Goal: Information Seeking & Learning: Learn about a topic

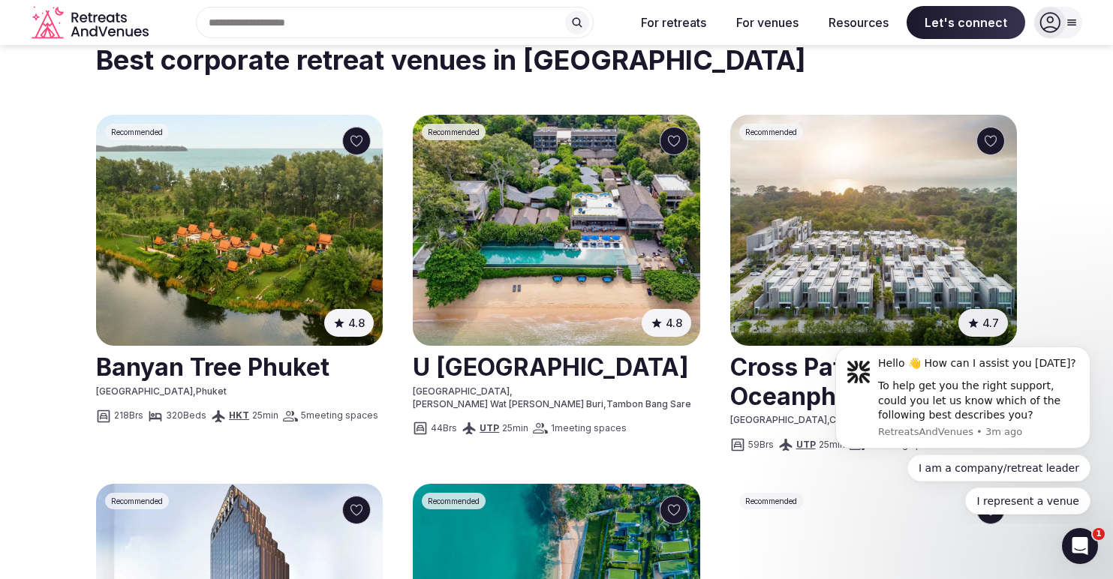
scroll to position [717, 0]
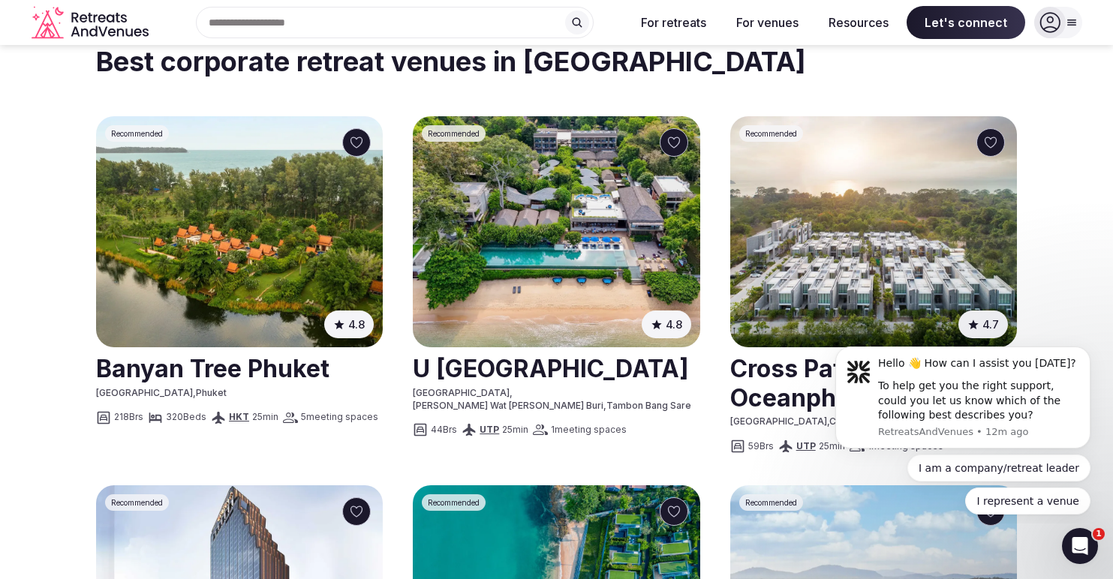
click at [297, 209] on img at bounding box center [239, 231] width 287 height 231
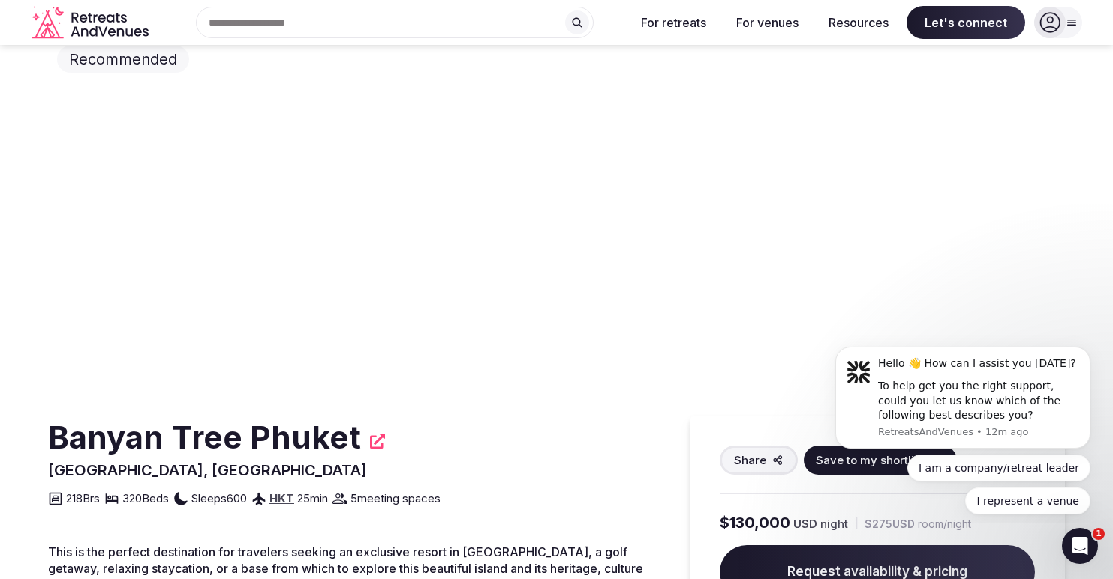
scroll to position [16, 0]
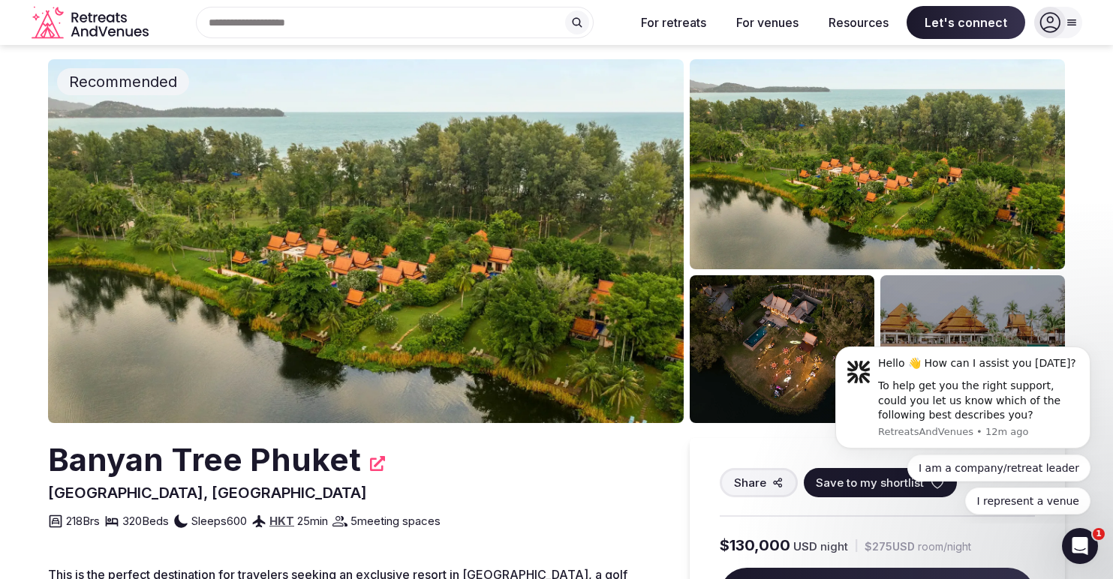
click at [554, 279] on img at bounding box center [366, 241] width 636 height 364
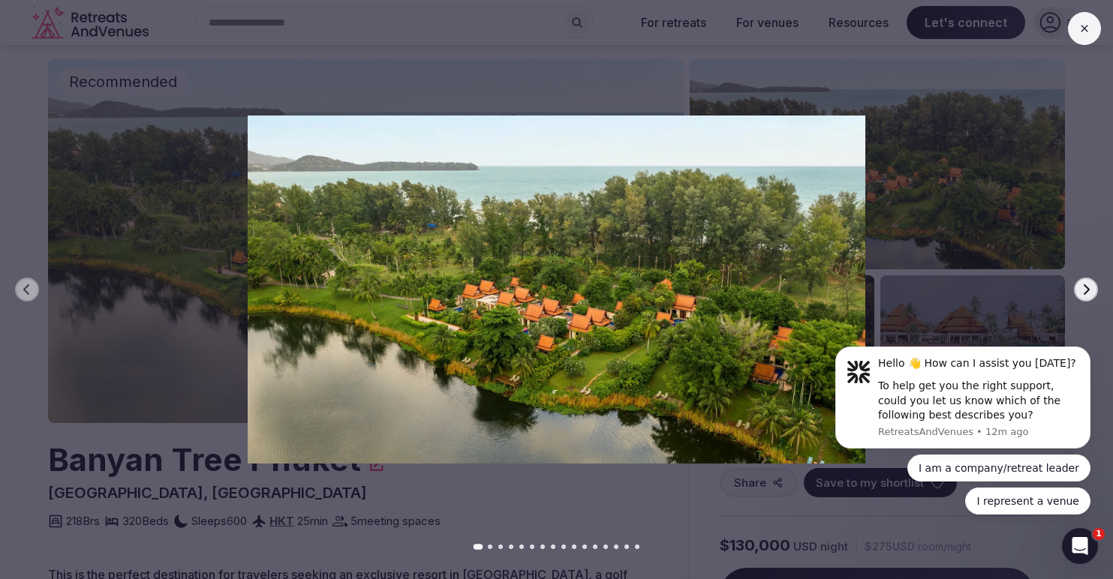
scroll to position [46, 0]
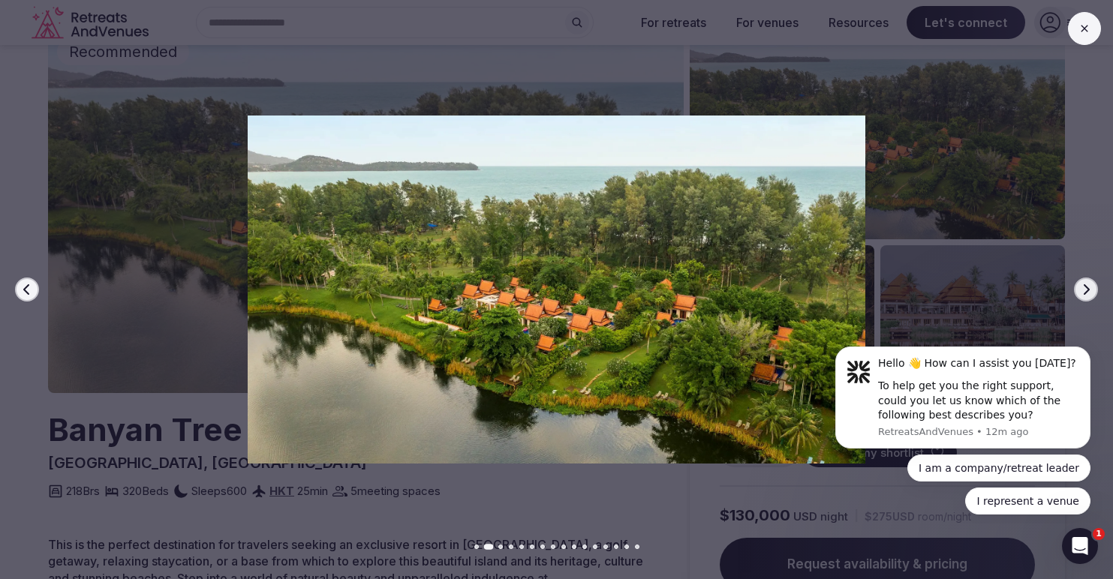
click at [1093, 287] on button "Next slide" at bounding box center [1086, 290] width 24 height 24
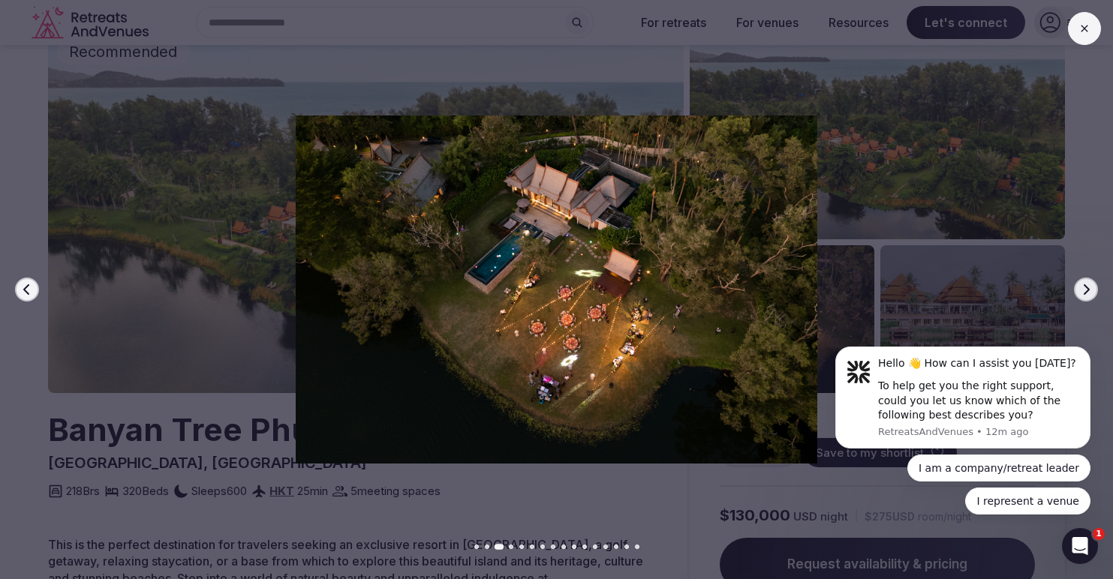
click at [1091, 287] on icon "button" at bounding box center [1086, 290] width 12 height 12
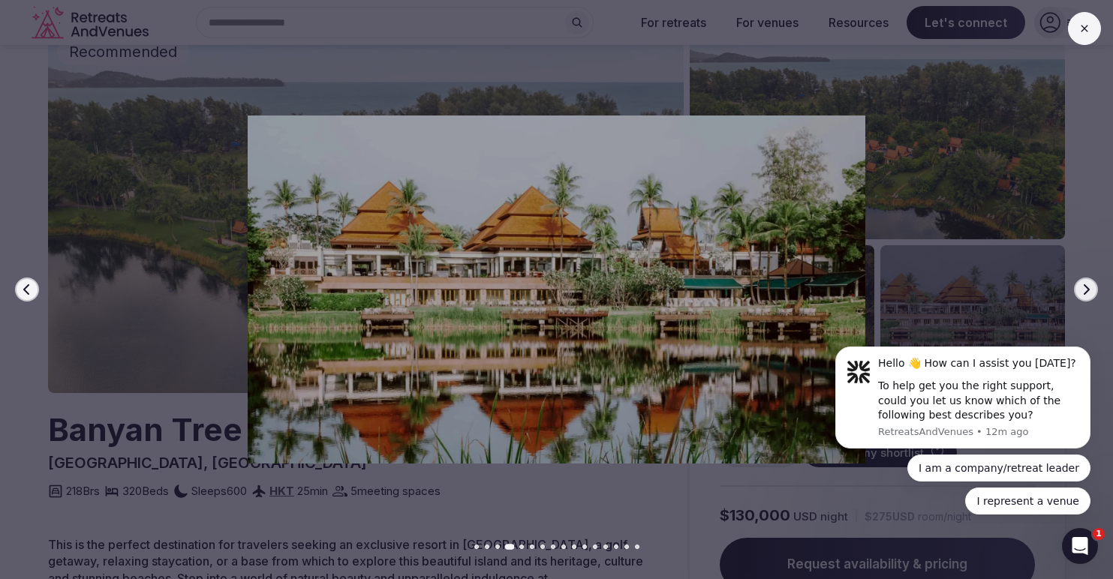
click at [1091, 287] on icon "button" at bounding box center [1086, 290] width 12 height 12
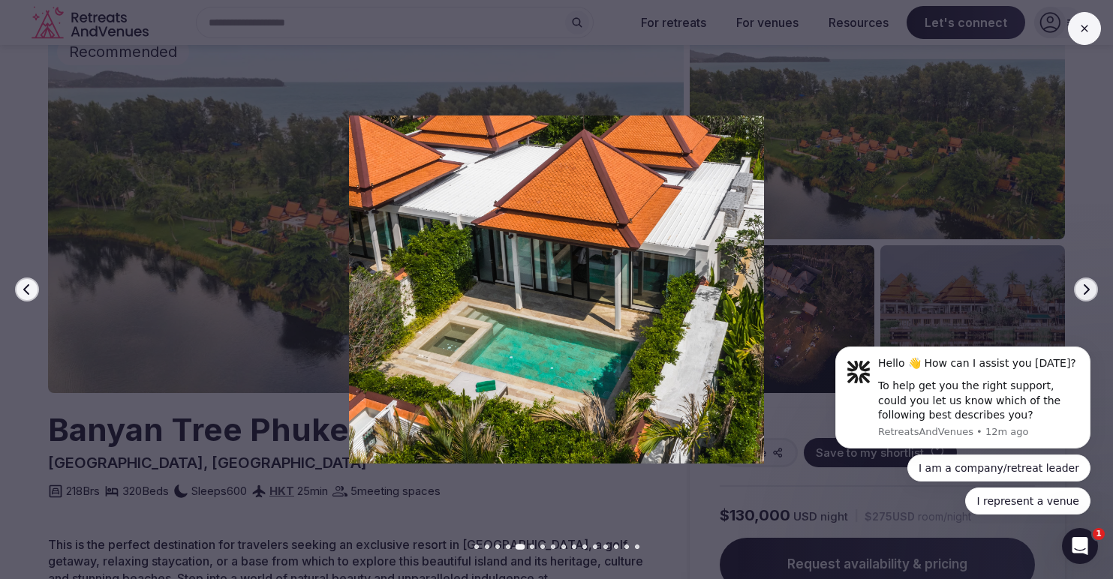
click at [1091, 287] on icon "button" at bounding box center [1086, 290] width 12 height 12
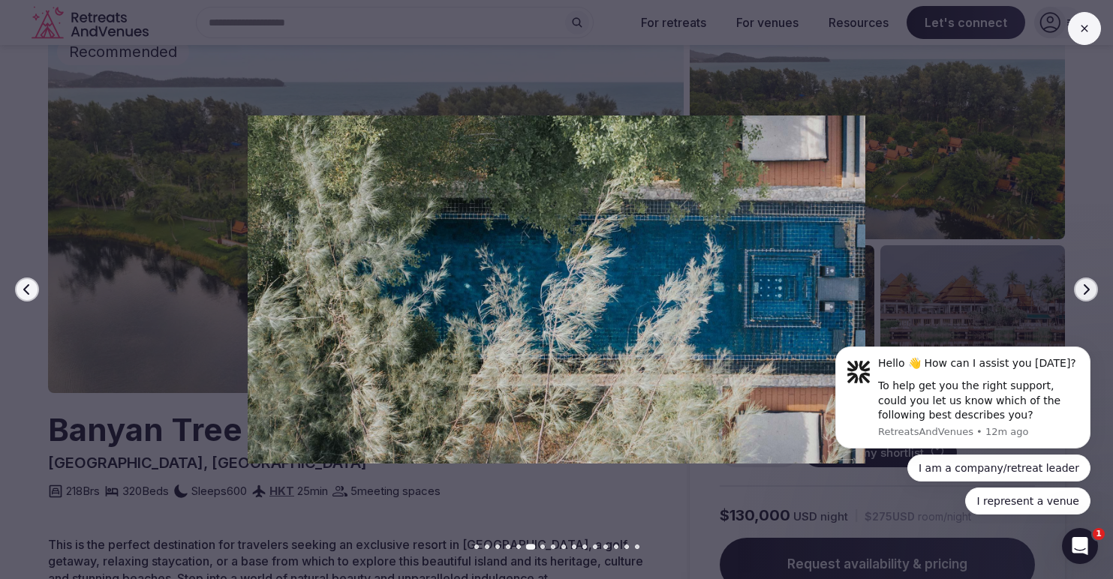
click at [1091, 287] on icon "button" at bounding box center [1086, 290] width 12 height 12
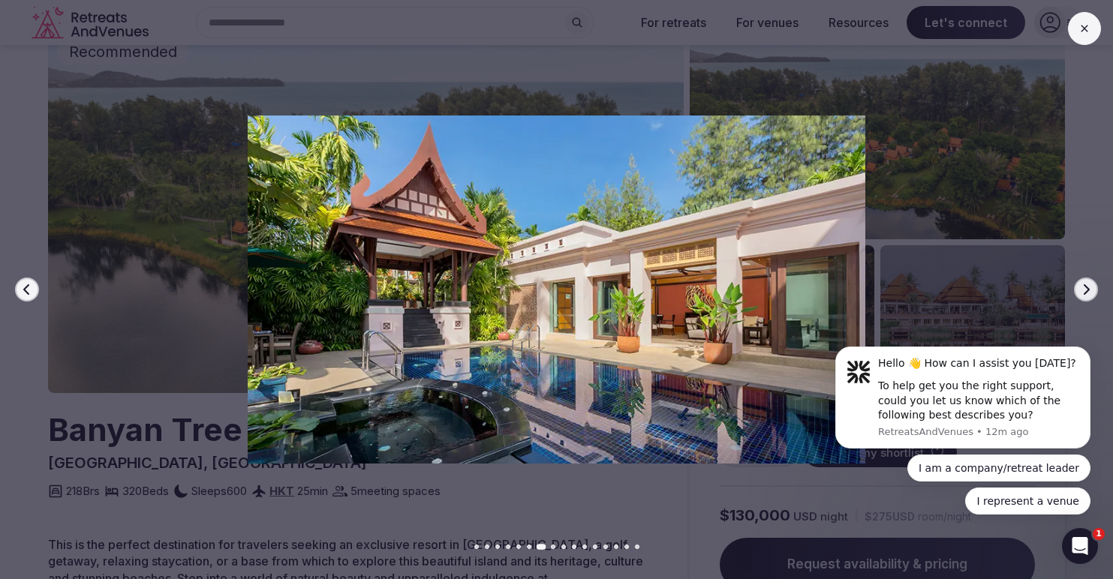
click at [1091, 287] on icon "button" at bounding box center [1086, 290] width 12 height 12
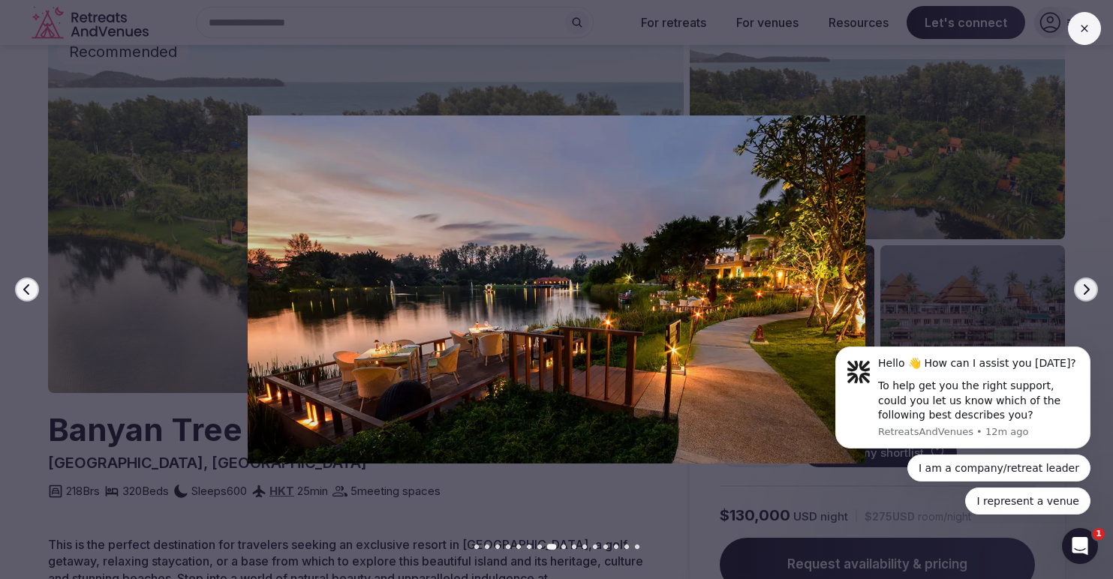
click at [1091, 287] on icon "button" at bounding box center [1086, 290] width 12 height 12
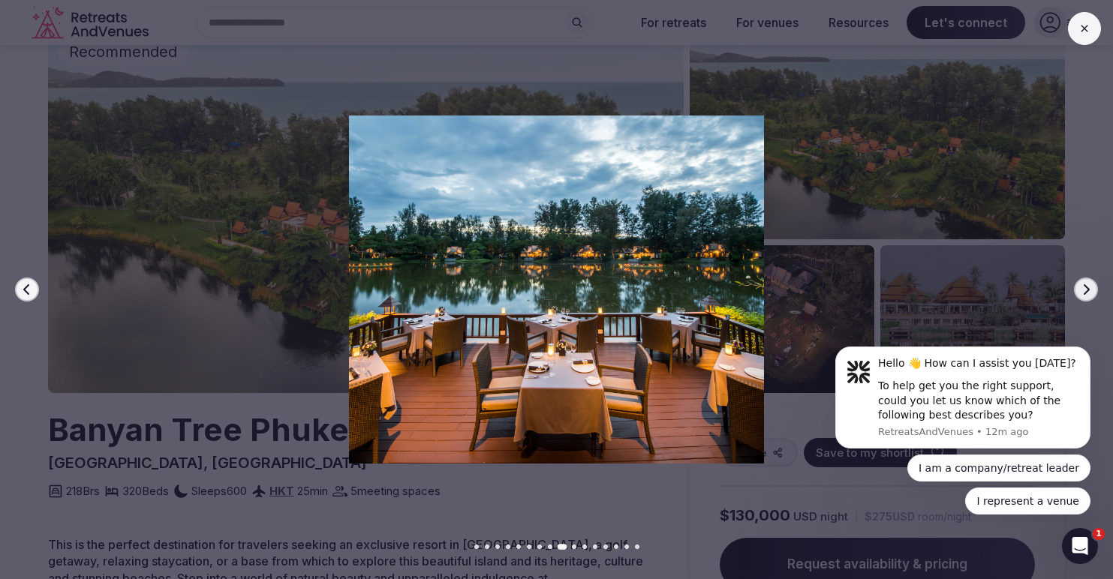
click at [1091, 287] on icon "button" at bounding box center [1086, 290] width 12 height 12
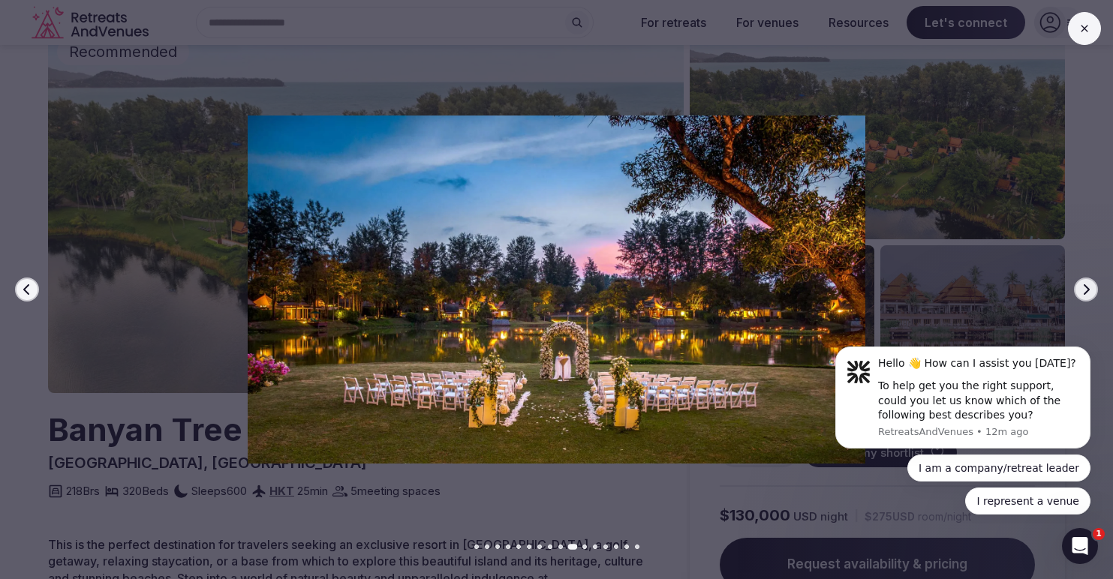
click at [1091, 287] on icon "button" at bounding box center [1086, 290] width 12 height 12
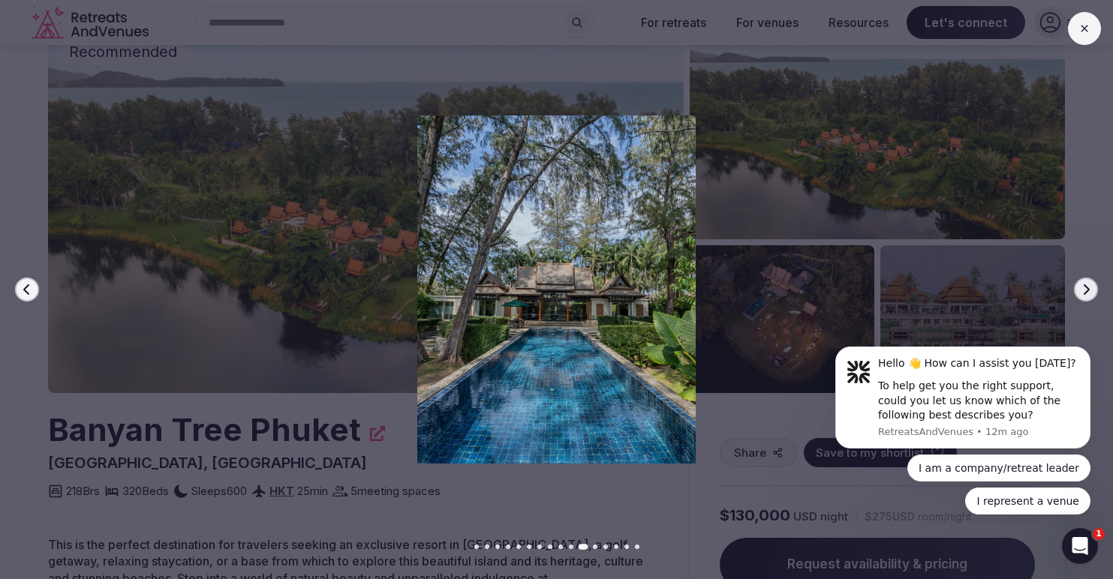
click at [1091, 287] on icon "button" at bounding box center [1086, 290] width 12 height 12
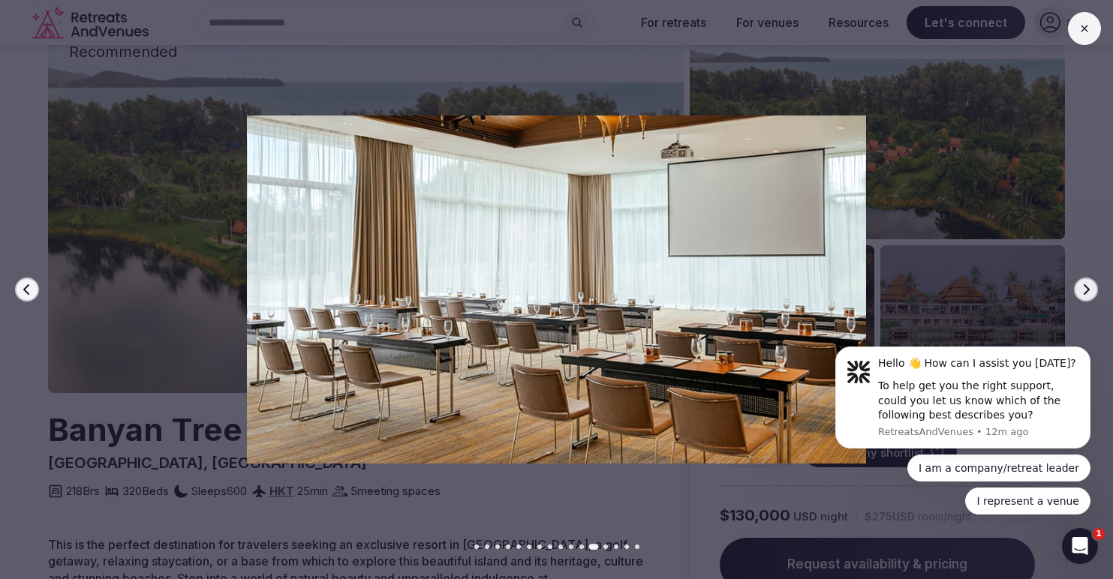
click at [1091, 287] on icon "button" at bounding box center [1086, 290] width 12 height 12
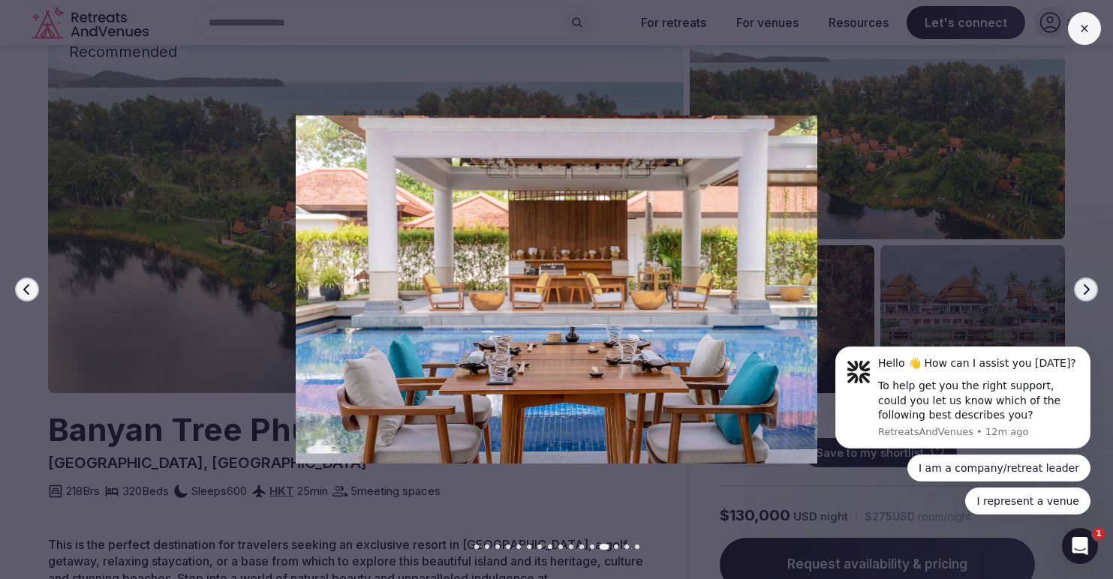
click at [1091, 287] on icon "button" at bounding box center [1086, 290] width 12 height 12
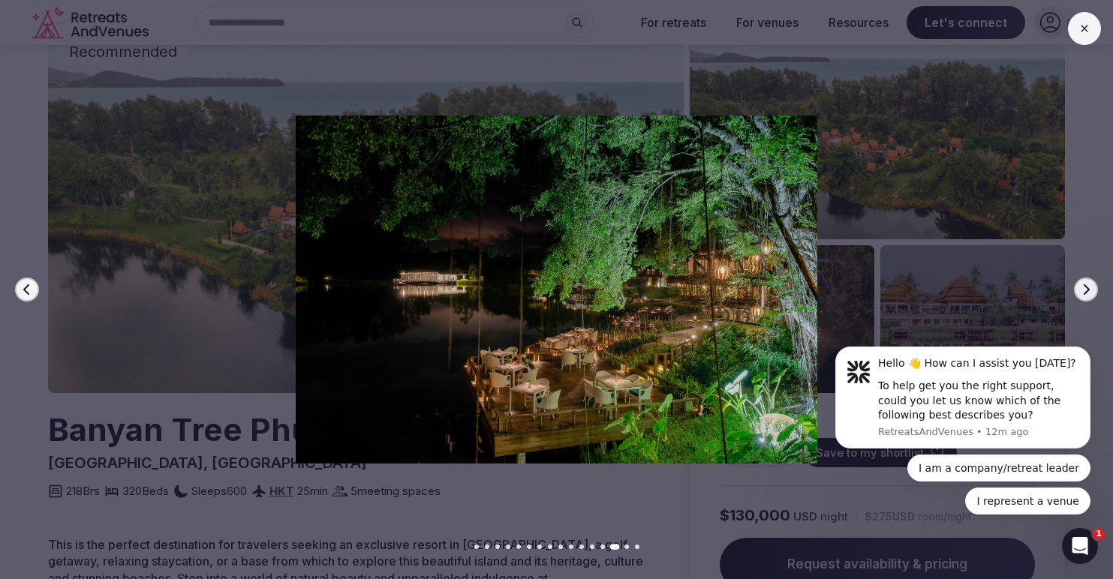
click at [1091, 287] on icon "button" at bounding box center [1086, 290] width 12 height 12
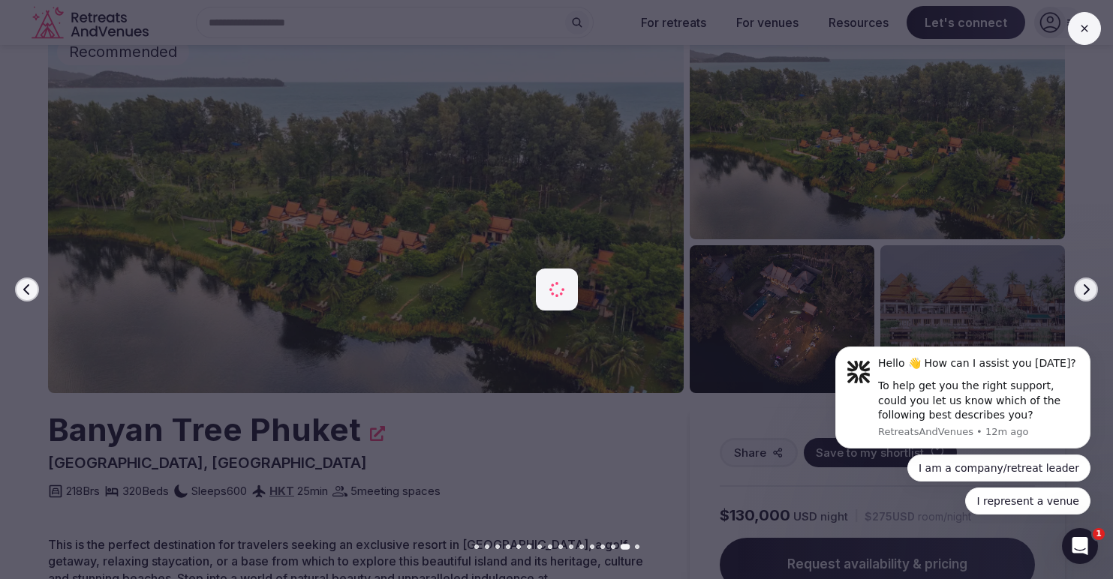
click at [1091, 287] on icon "button" at bounding box center [1086, 290] width 12 height 12
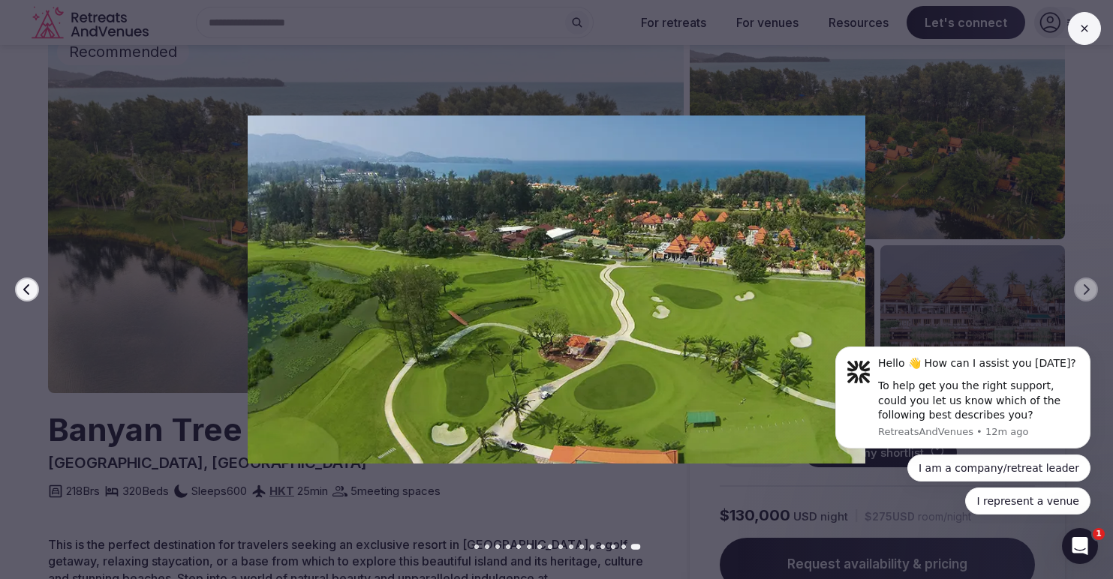
click at [1090, 23] on icon at bounding box center [1084, 29] width 12 height 12
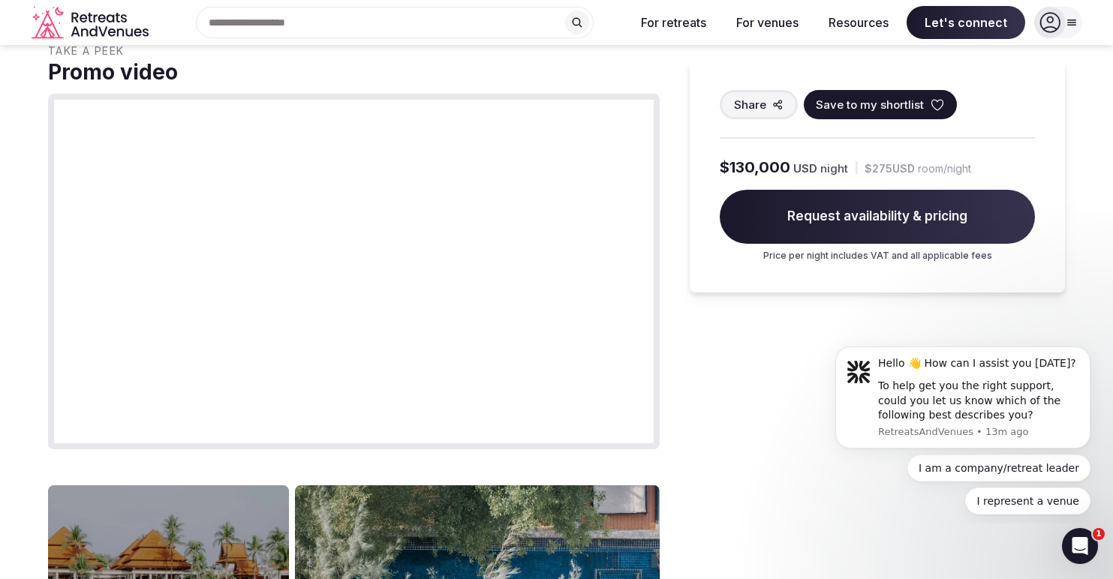
scroll to position [880, 0]
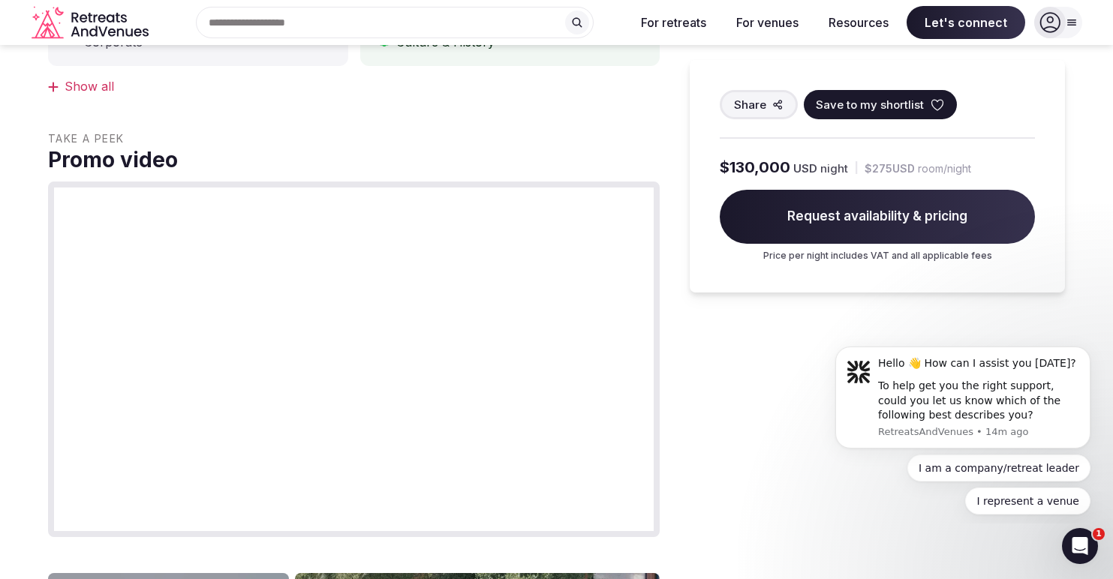
click at [691, 439] on div "Share Save to my shortlist $130,000 USD night | $275 USD room/night Request ava…" at bounding box center [877, 350] width 375 height 1552
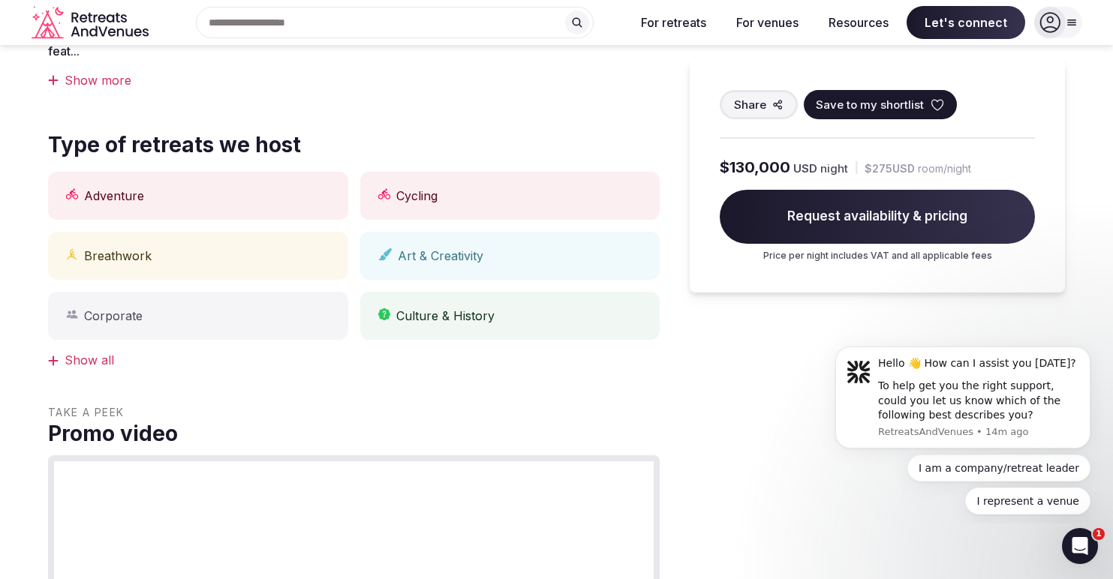
scroll to position [303, 0]
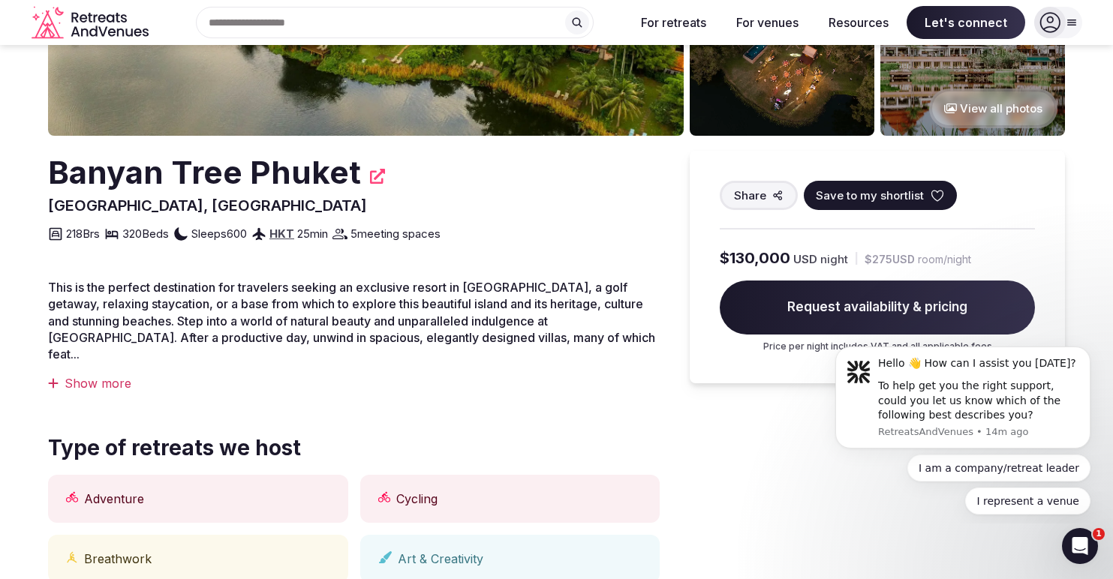
click at [98, 375] on div "Show more" at bounding box center [354, 383] width 612 height 17
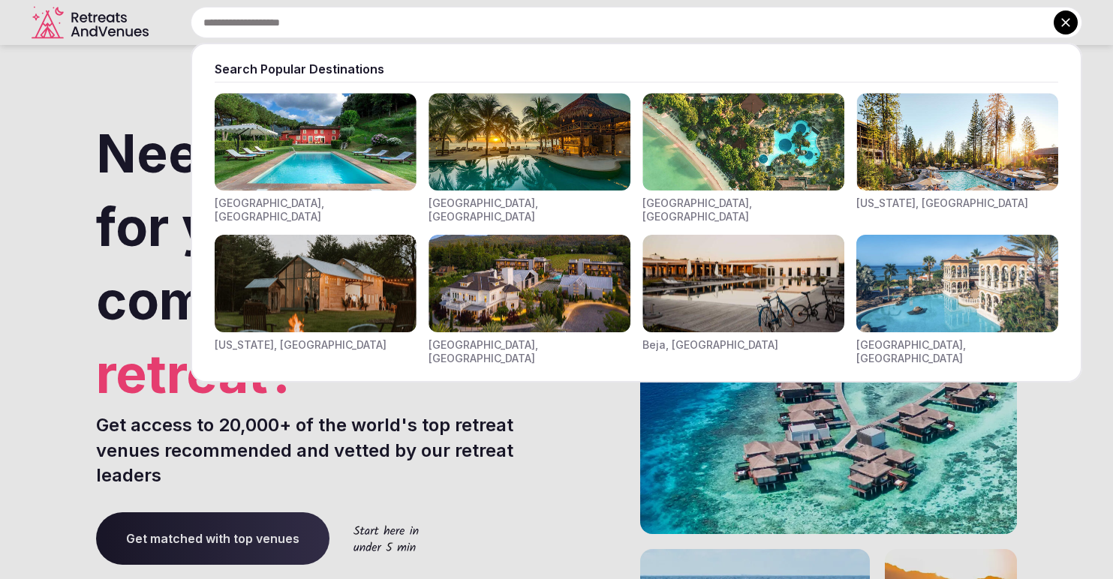
click at [486, 28] on input "text" at bounding box center [637, 23] width 892 height 32
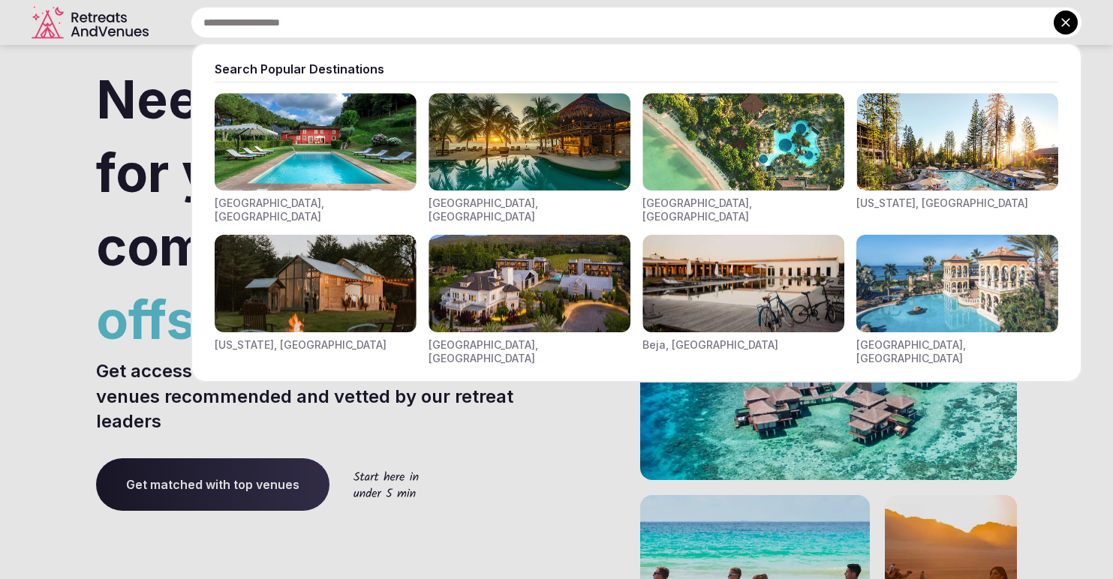
scroll to position [47, 0]
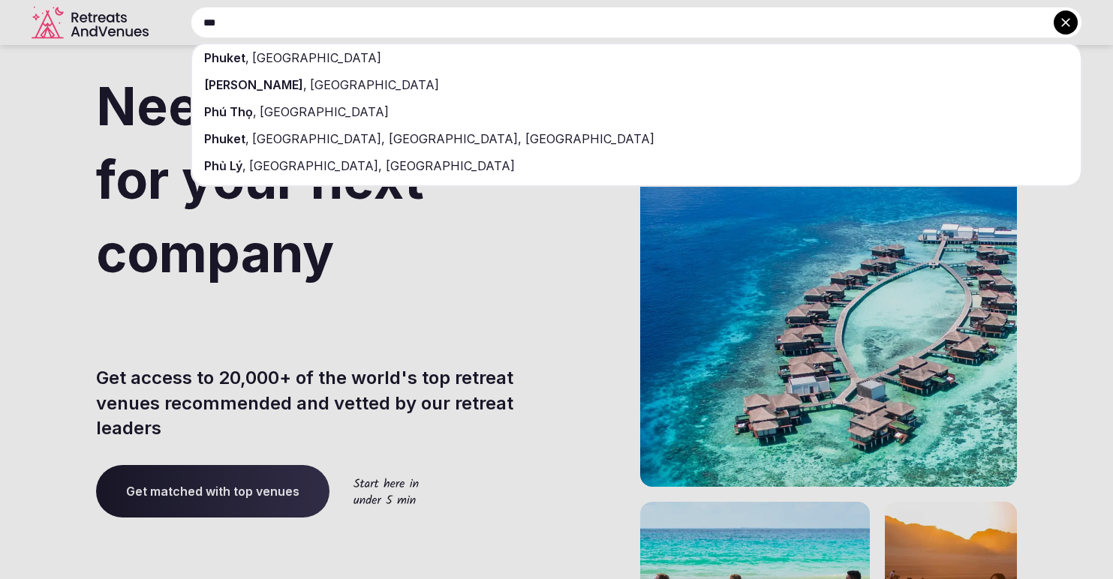
type input "***"
click at [386, 63] on div "[GEOGRAPHIC_DATA] , [GEOGRAPHIC_DATA]" at bounding box center [636, 57] width 889 height 27
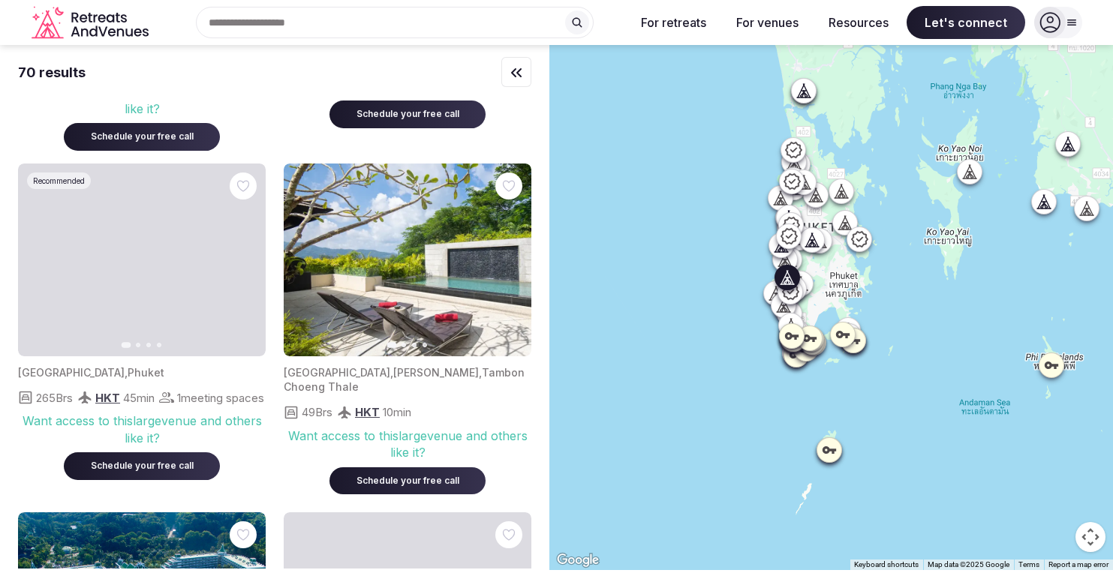
scroll to position [2419, 0]
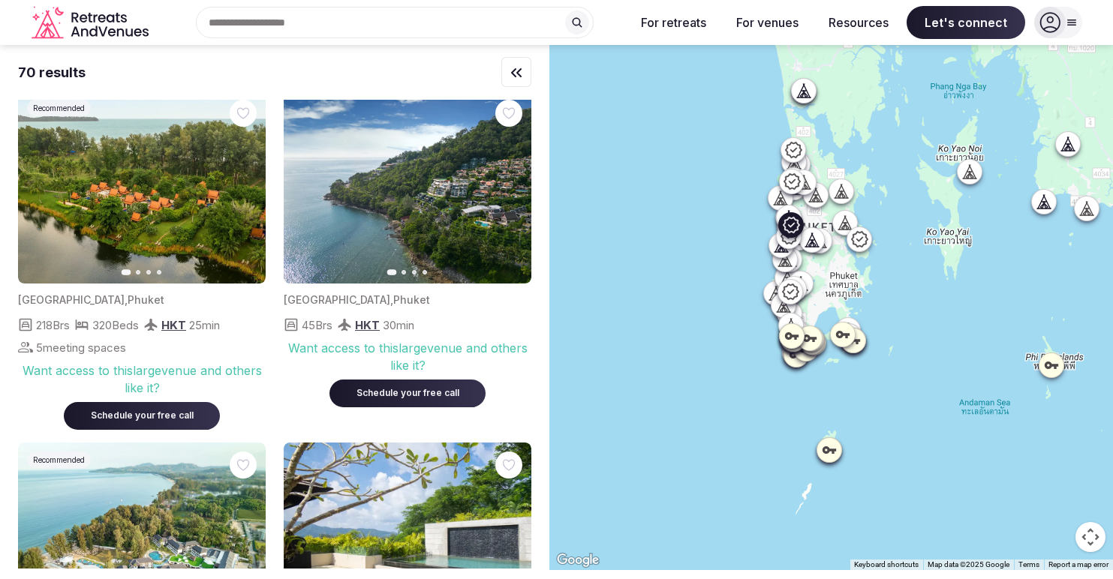
click at [173, 172] on img at bounding box center [142, 187] width 248 height 193
click at [242, 193] on icon "button" at bounding box center [245, 187] width 12 height 12
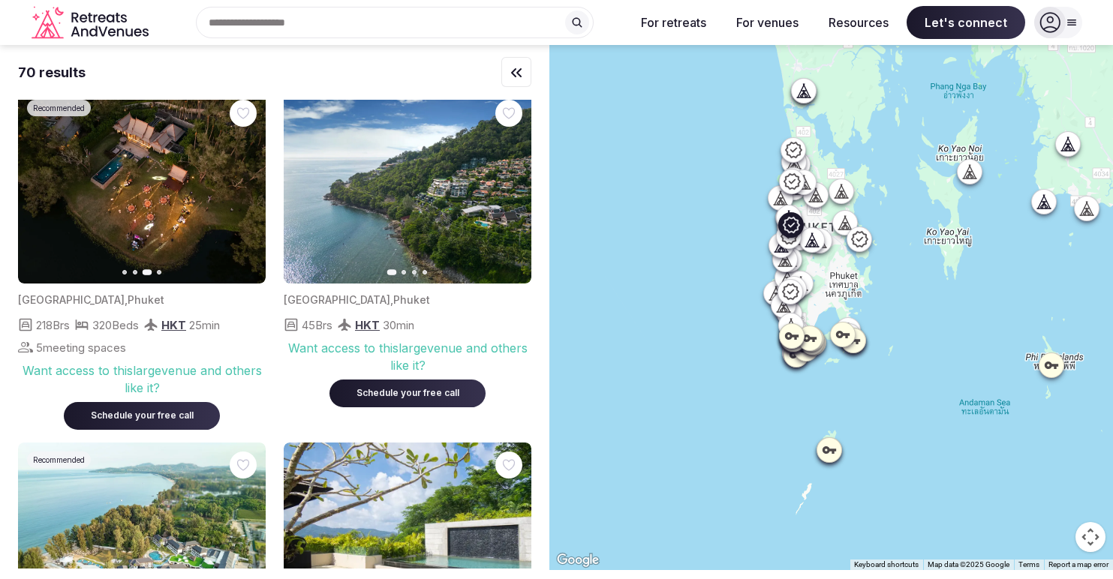
click at [242, 193] on icon "button" at bounding box center [245, 187] width 12 height 12
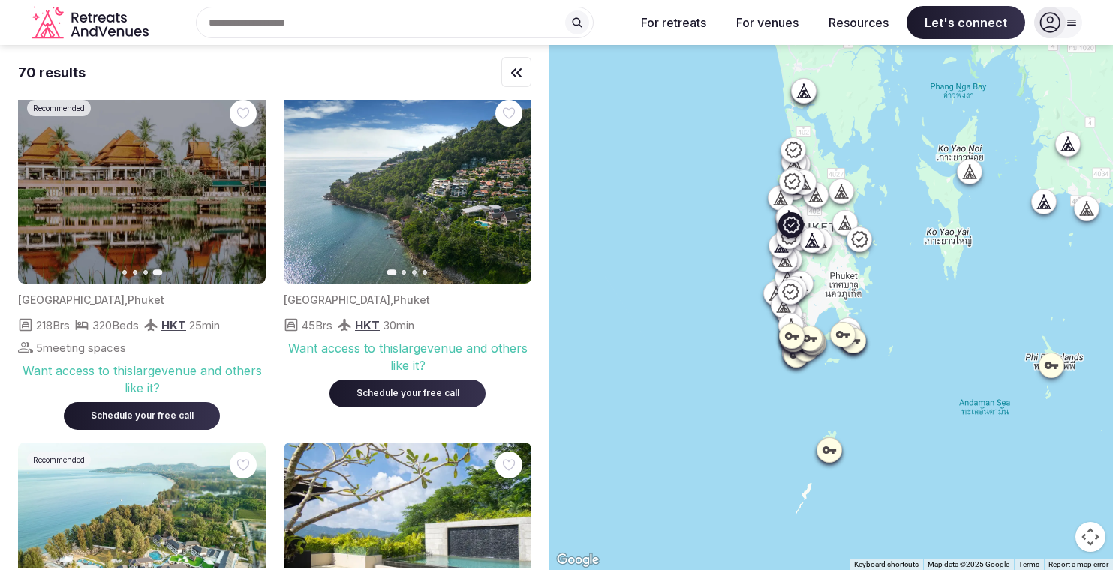
click at [205, 284] on img at bounding box center [142, 187] width 248 height 193
click at [131, 396] on div "Want access to this large venue and others like it?" at bounding box center [142, 379] width 248 height 34
click at [128, 396] on div "Want access to this large venue and others like it?" at bounding box center [142, 379] width 248 height 34
click at [130, 278] on img at bounding box center [142, 187] width 248 height 193
click at [43, 193] on icon "button" at bounding box center [39, 187] width 12 height 12
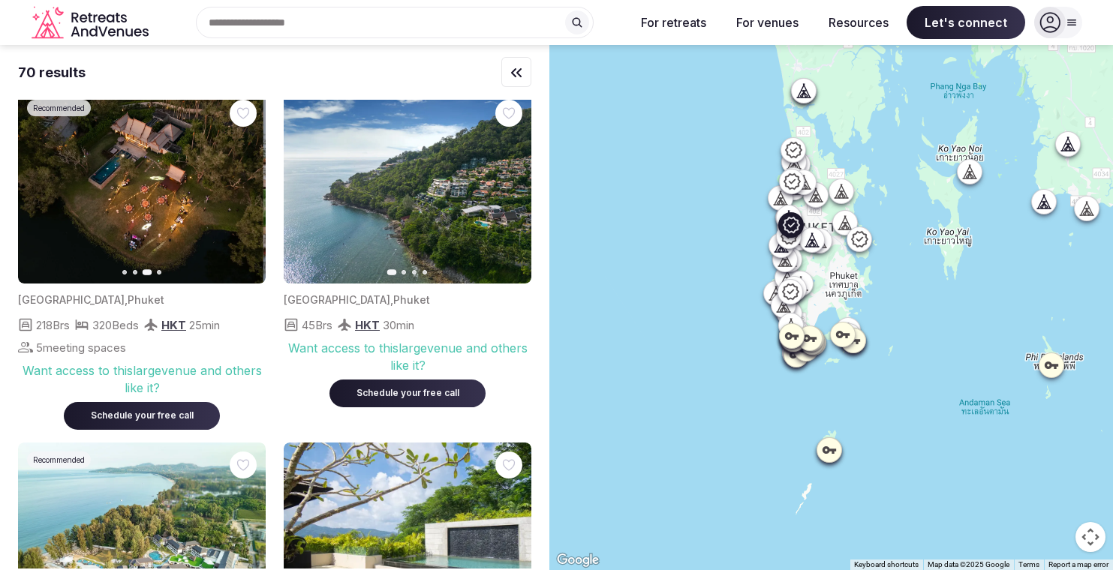
click at [43, 193] on icon "button" at bounding box center [39, 187] width 12 height 12
